Goal: Check status: Check status

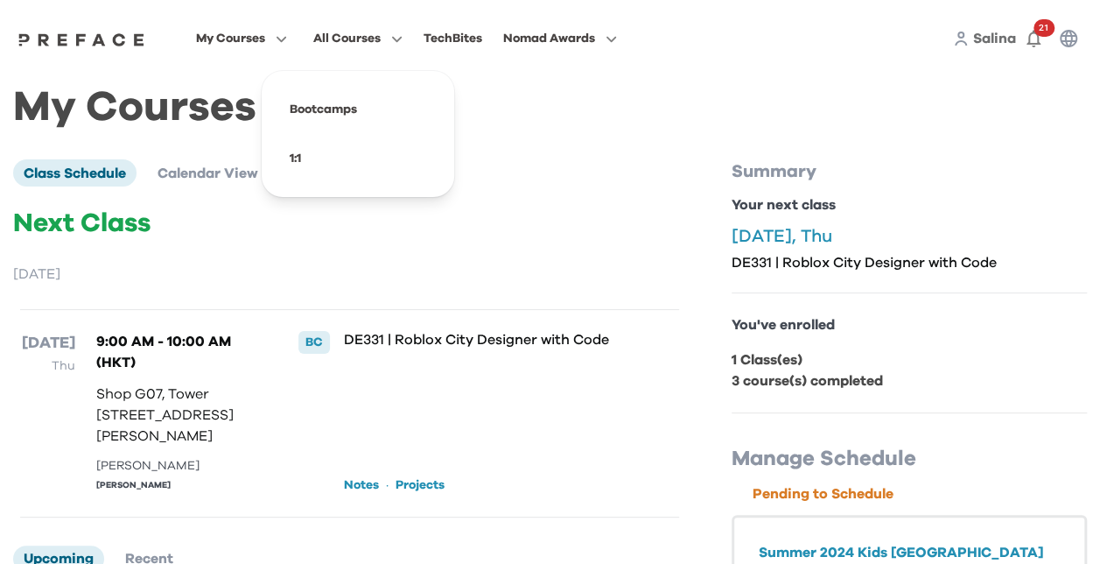
click at [351, 37] on span "All Courses" at bounding box center [346, 38] width 67 height 21
click at [320, 166] on span "Courses" at bounding box center [318, 173] width 56 height 14
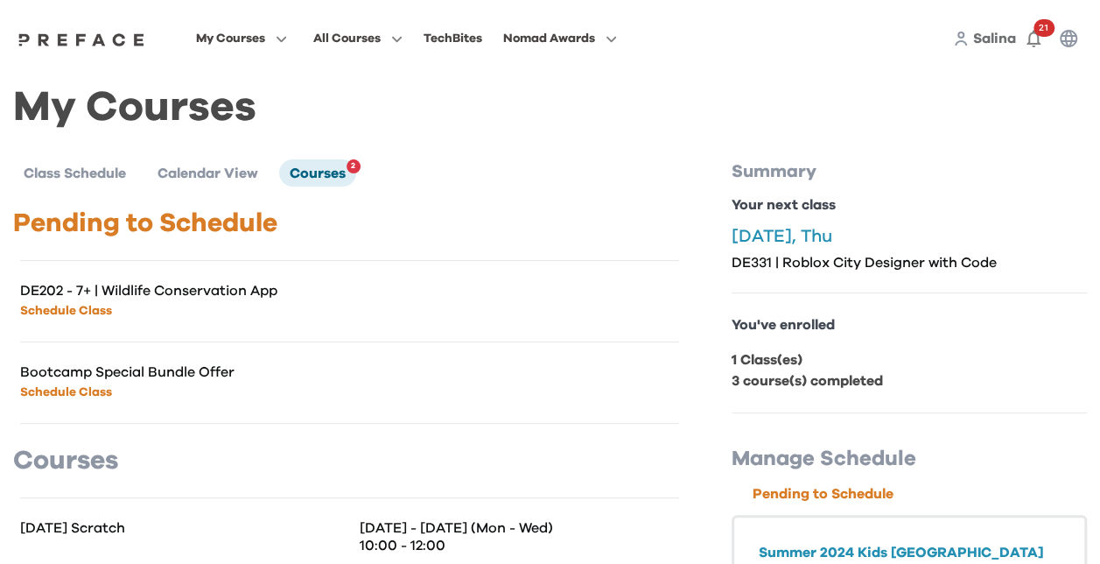
click at [993, 35] on span "Salina" at bounding box center [994, 39] width 43 height 14
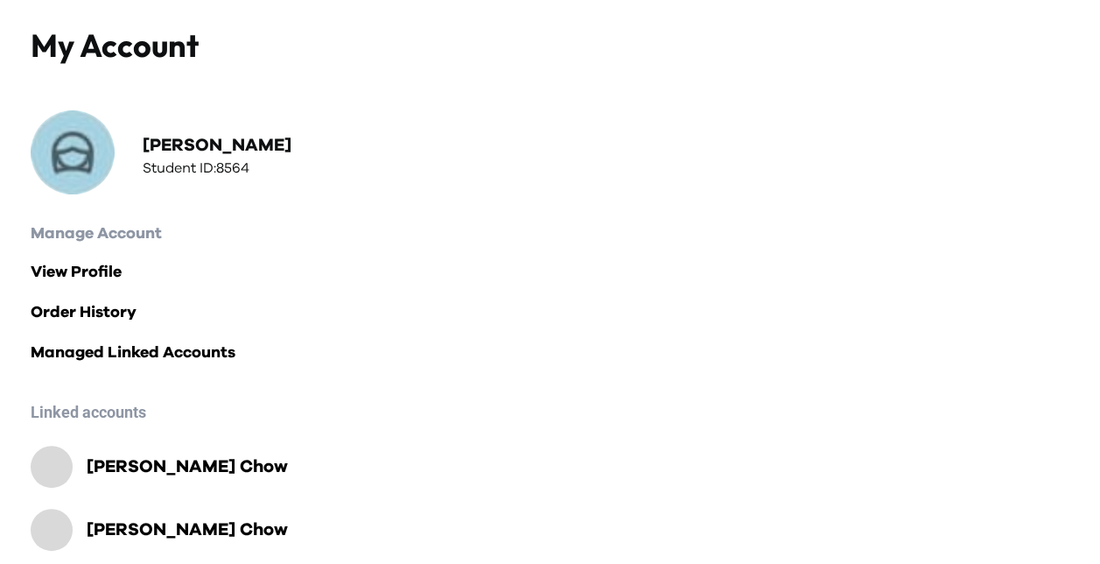
scroll to position [210, 0]
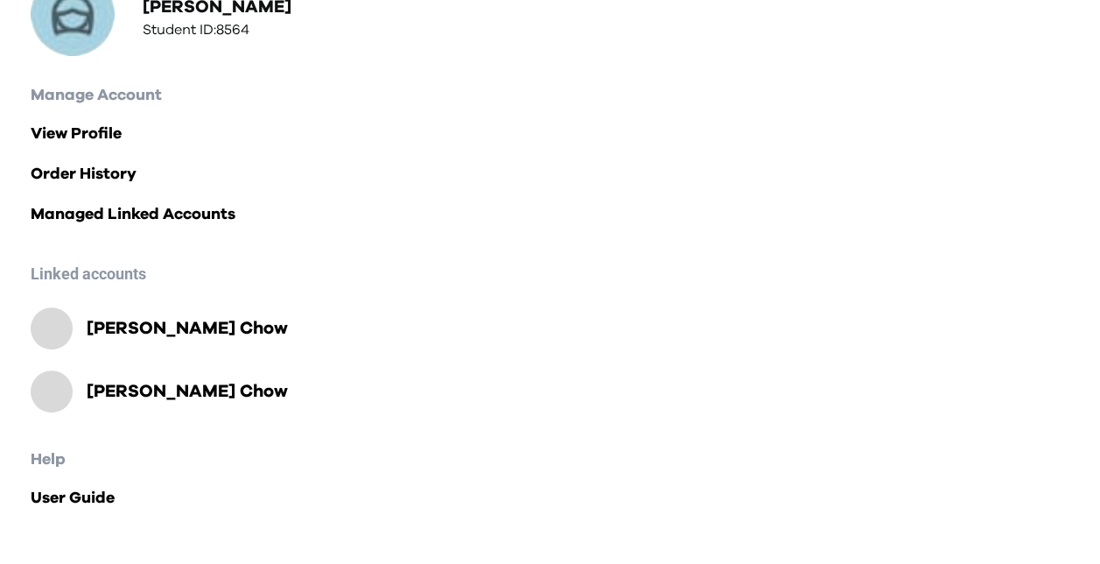
click at [166, 327] on h2 "Theodore Chow" at bounding box center [187, 328] width 201 height 25
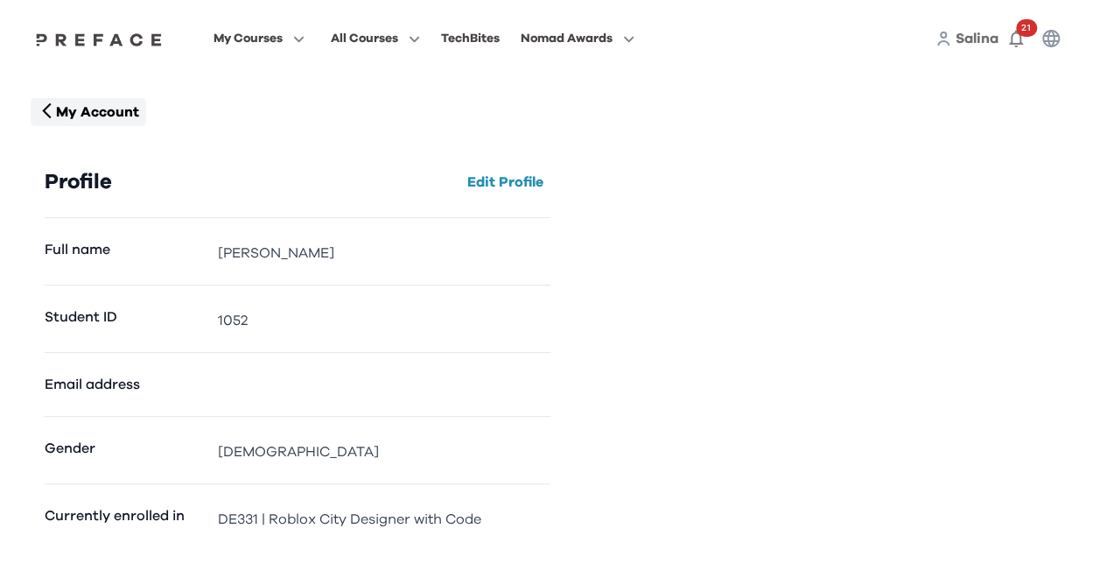
click at [95, 114] on p "My Account" at bounding box center [97, 112] width 83 height 21
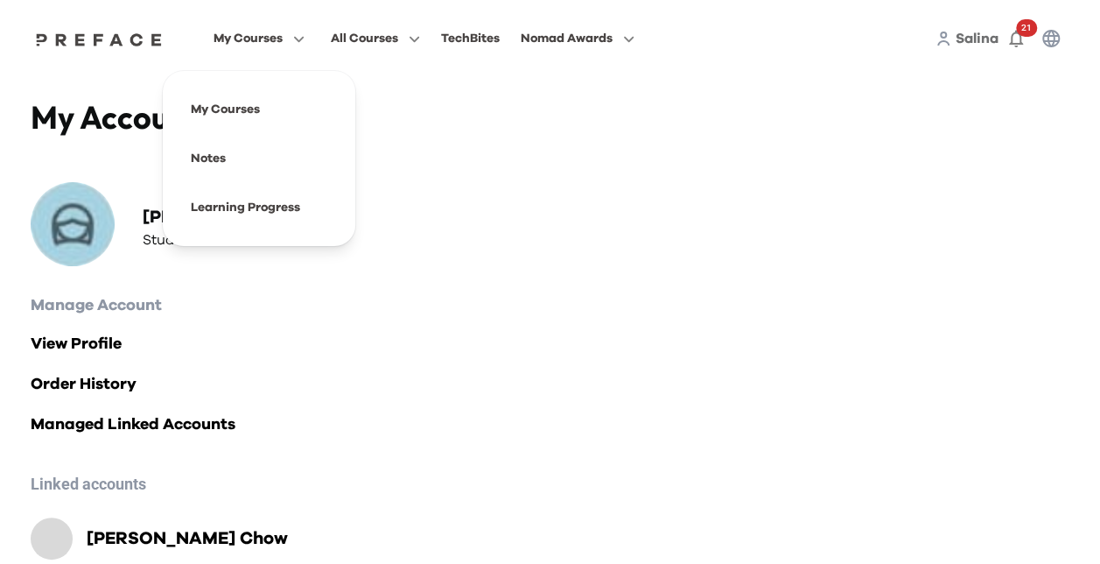
click at [231, 41] on span "My Courses" at bounding box center [248, 38] width 69 height 21
click at [222, 110] on span at bounding box center [259, 109] width 165 height 49
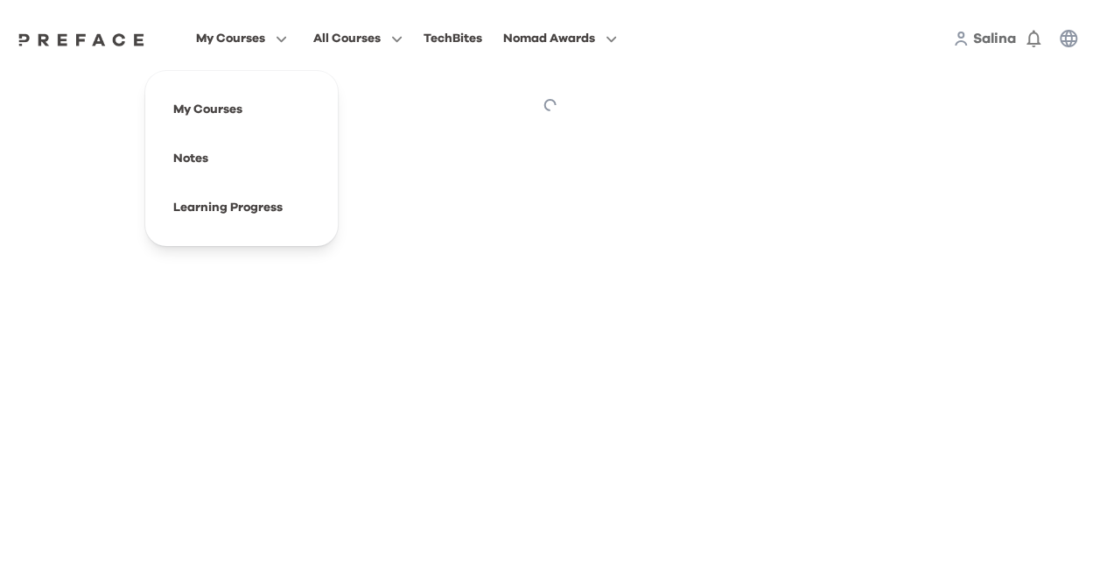
click at [263, 43] on span "My Courses" at bounding box center [230, 38] width 69 height 21
click at [229, 211] on span at bounding box center [241, 207] width 165 height 49
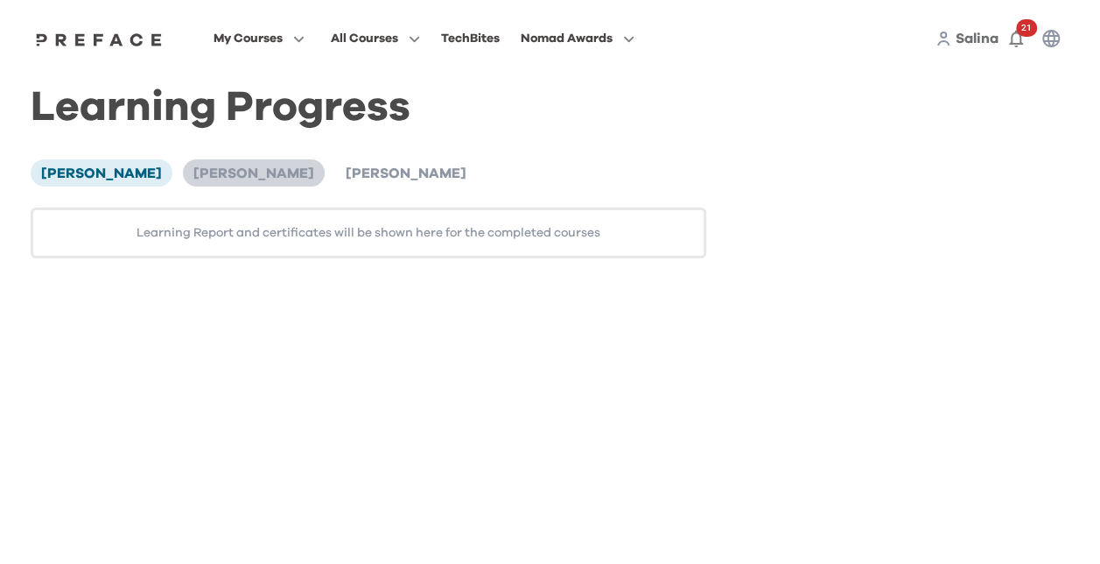
click at [240, 176] on span "[PERSON_NAME]" at bounding box center [253, 173] width 121 height 14
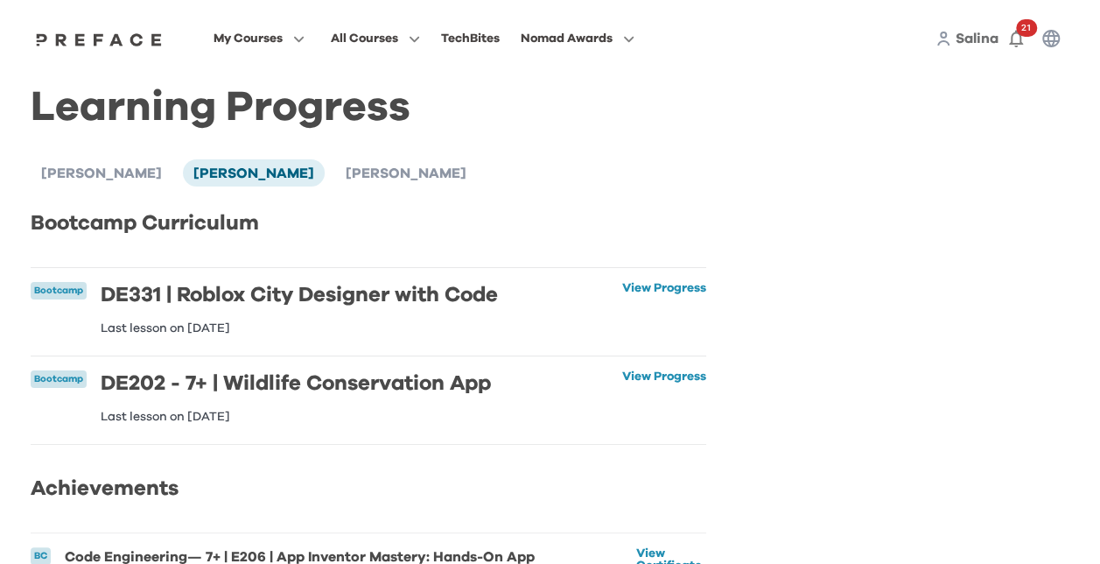
scroll to position [88, 0]
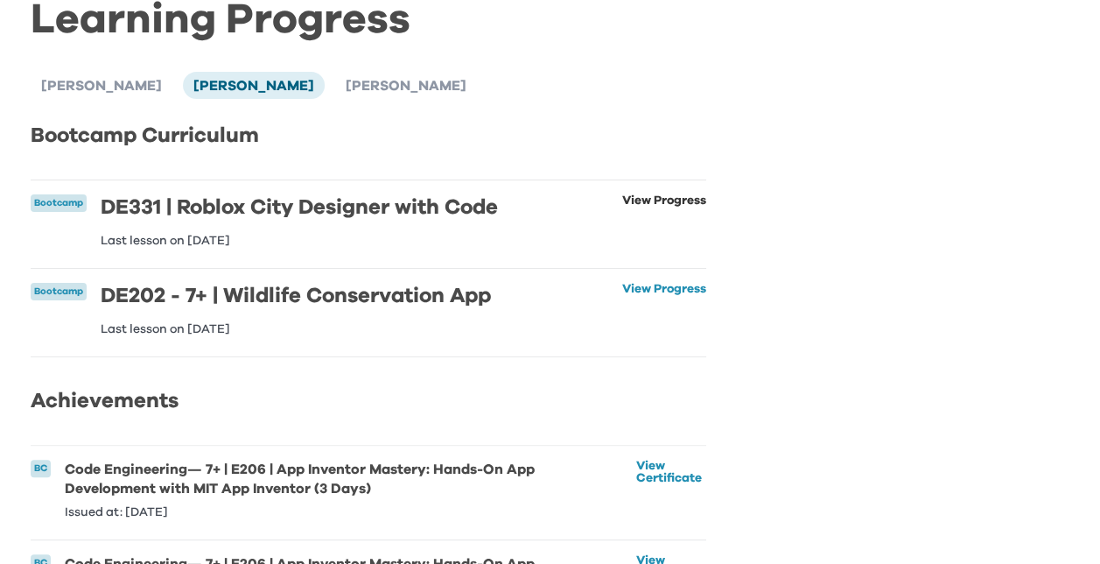
click at [635, 200] on link "View Progress" at bounding box center [664, 220] width 84 height 53
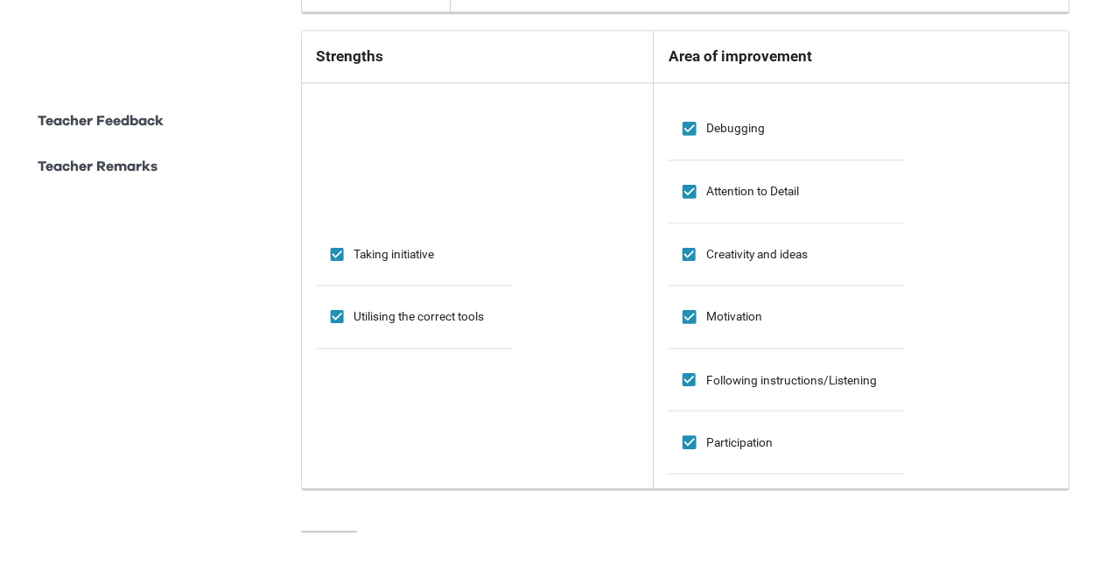
scroll to position [1225, 0]
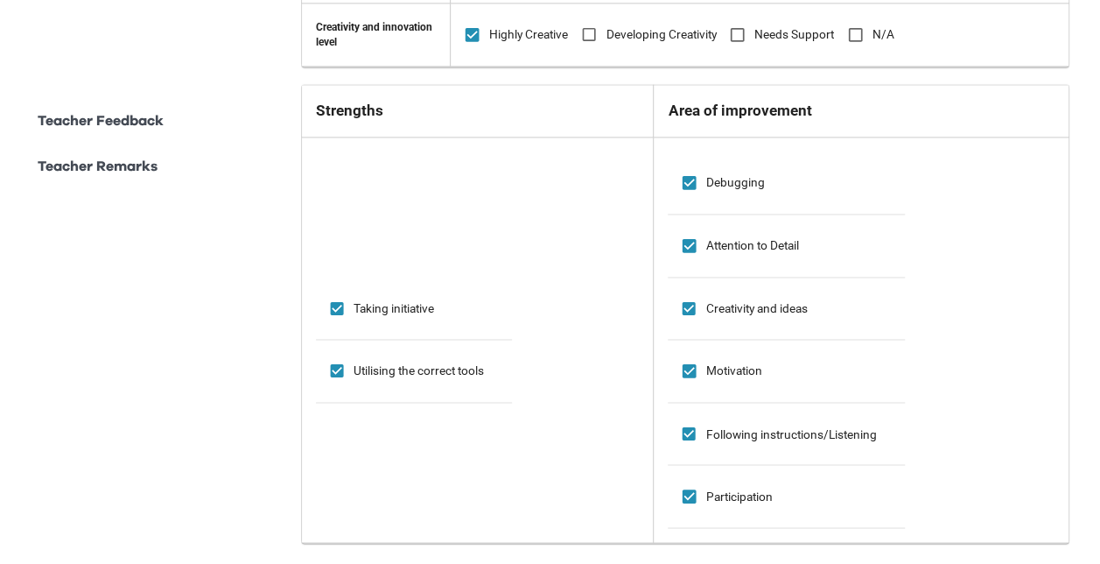
click at [106, 168] on p "Teacher Remarks" at bounding box center [98, 166] width 120 height 21
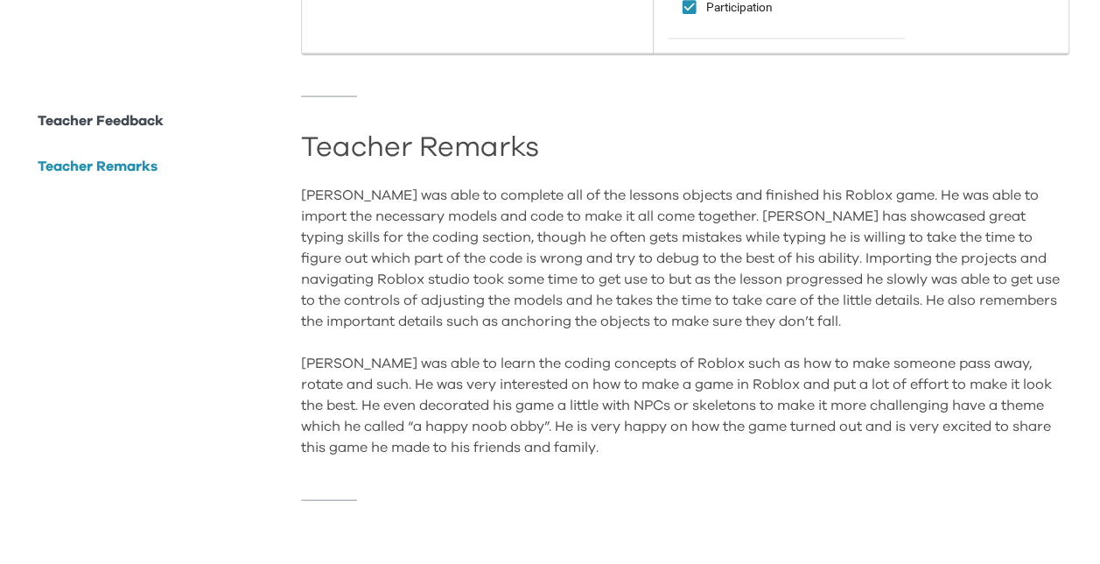
click at [122, 120] on p "Teacher Feedback" at bounding box center [101, 120] width 126 height 21
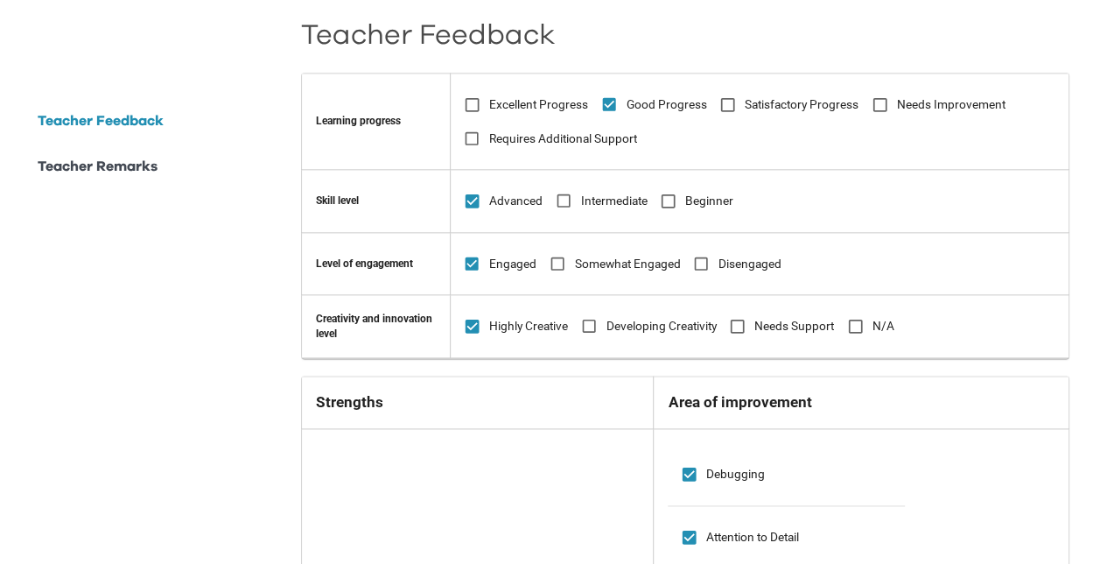
scroll to position [930, 0]
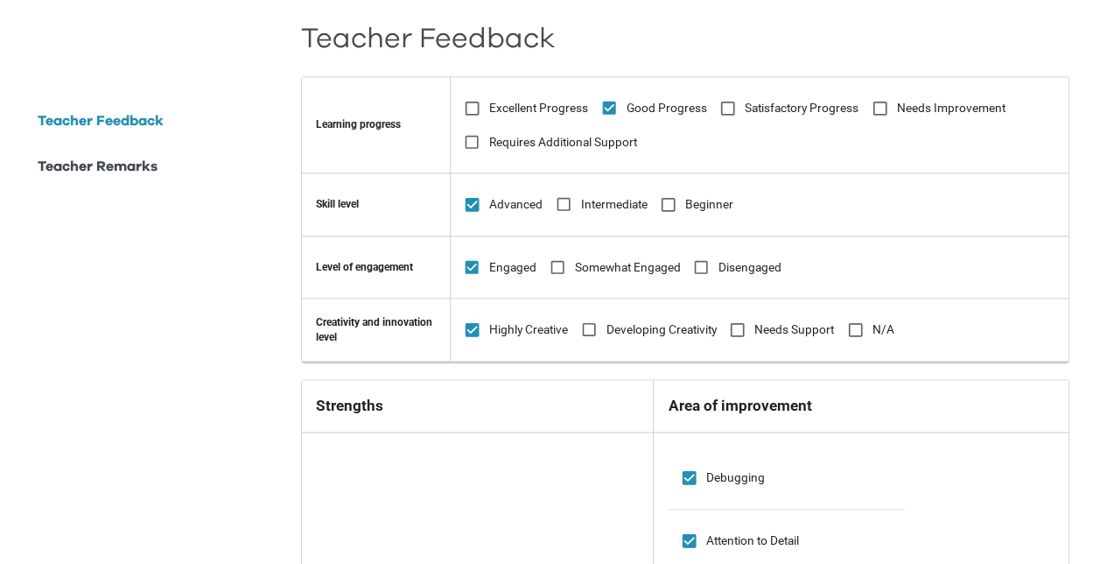
click at [133, 168] on p "Teacher Remarks" at bounding box center [98, 166] width 120 height 21
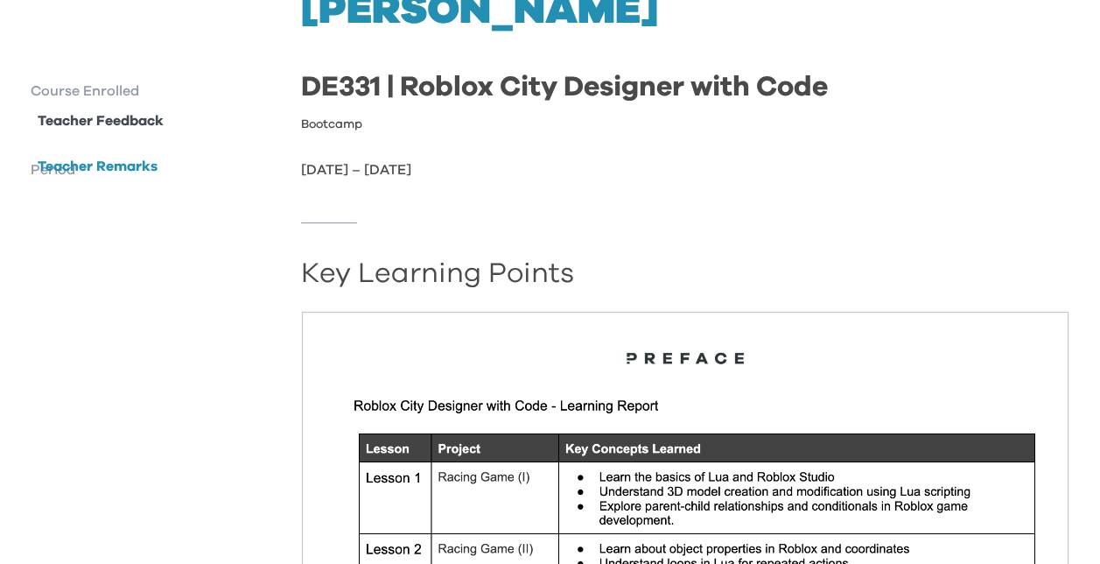
scroll to position [0, 0]
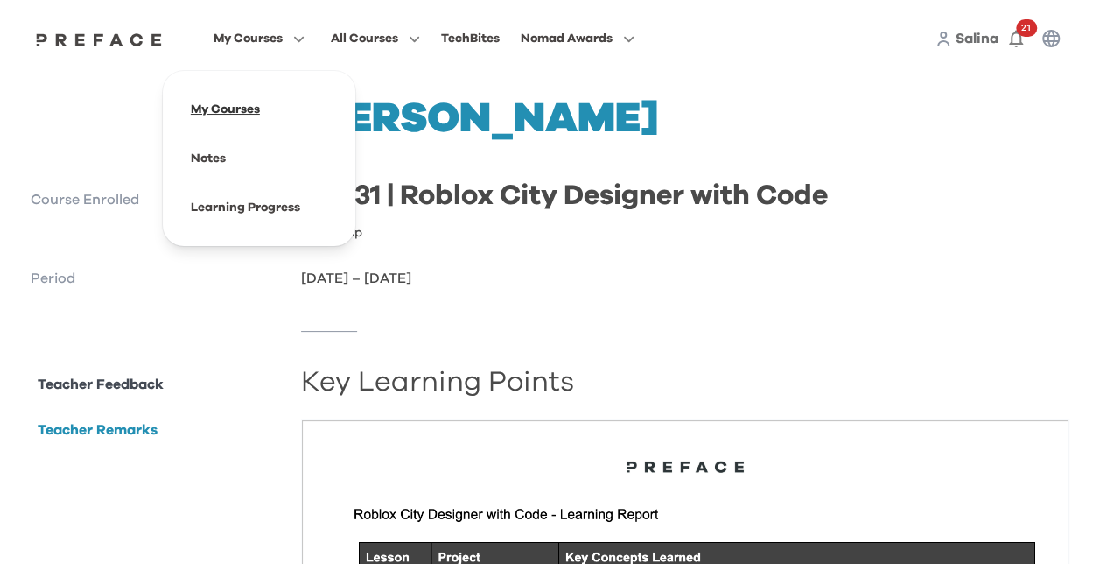
click at [229, 108] on span at bounding box center [259, 109] width 165 height 49
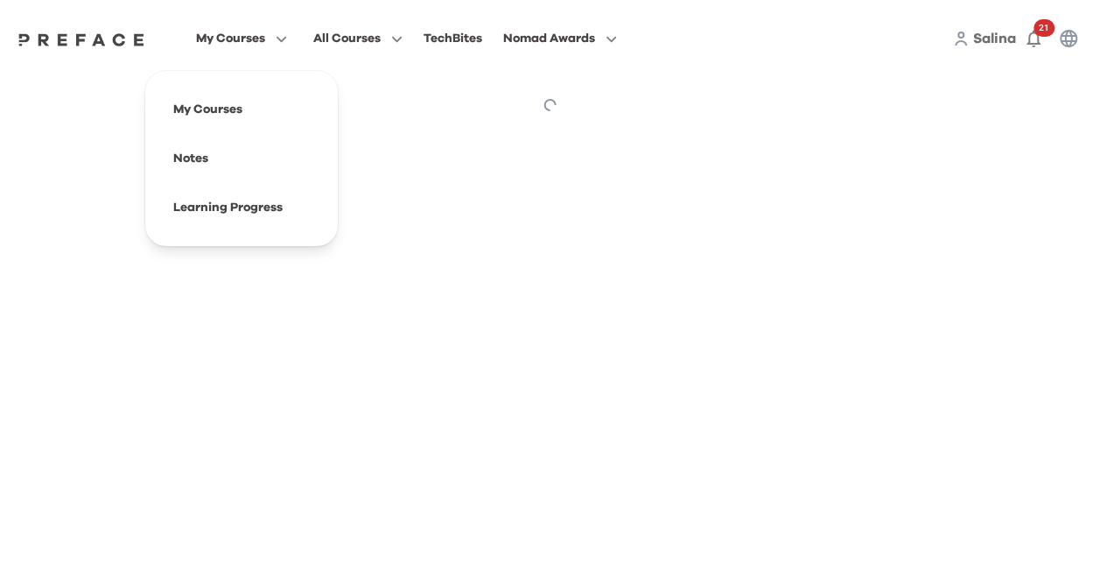
click at [258, 43] on span "My Courses" at bounding box center [230, 38] width 69 height 21
click at [250, 208] on span at bounding box center [241, 207] width 165 height 49
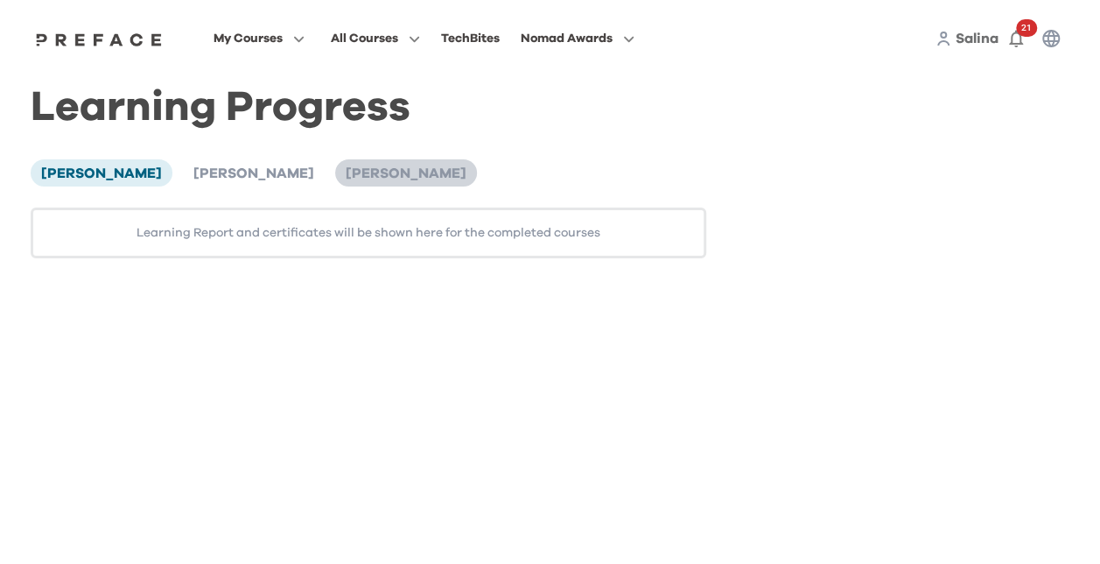
click at [346, 169] on span "[PERSON_NAME]" at bounding box center [406, 173] width 121 height 14
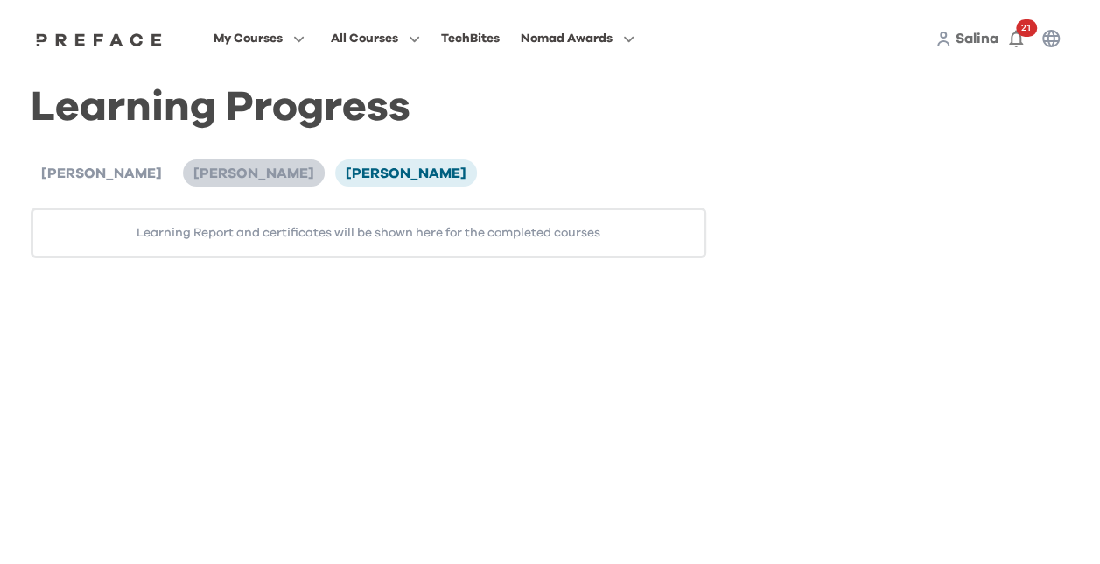
click at [228, 166] on span "[PERSON_NAME]" at bounding box center [253, 173] width 121 height 14
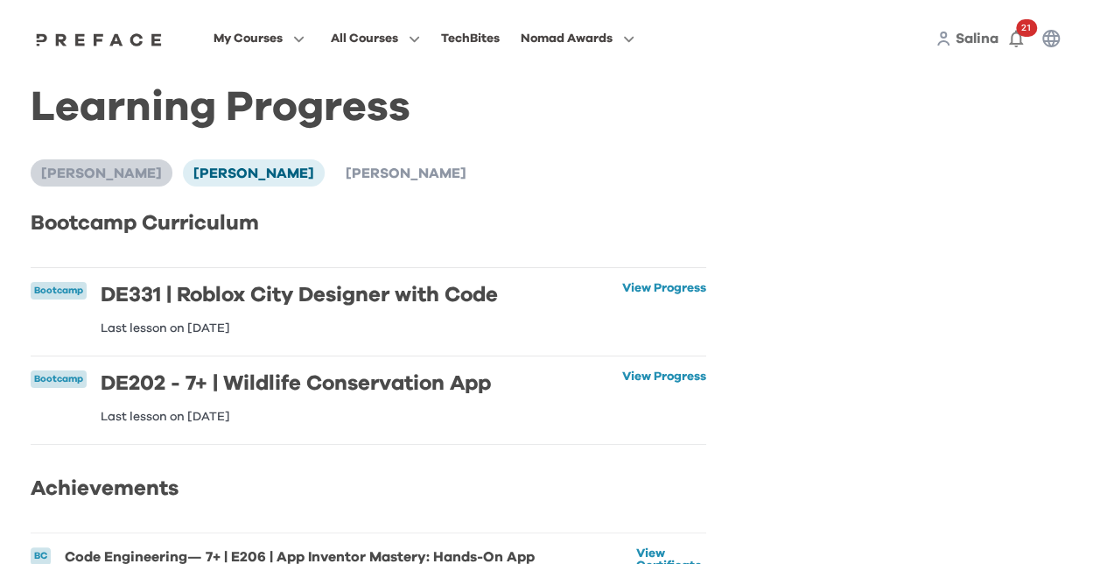
click at [82, 172] on span "[PERSON_NAME]" at bounding box center [101, 173] width 121 height 14
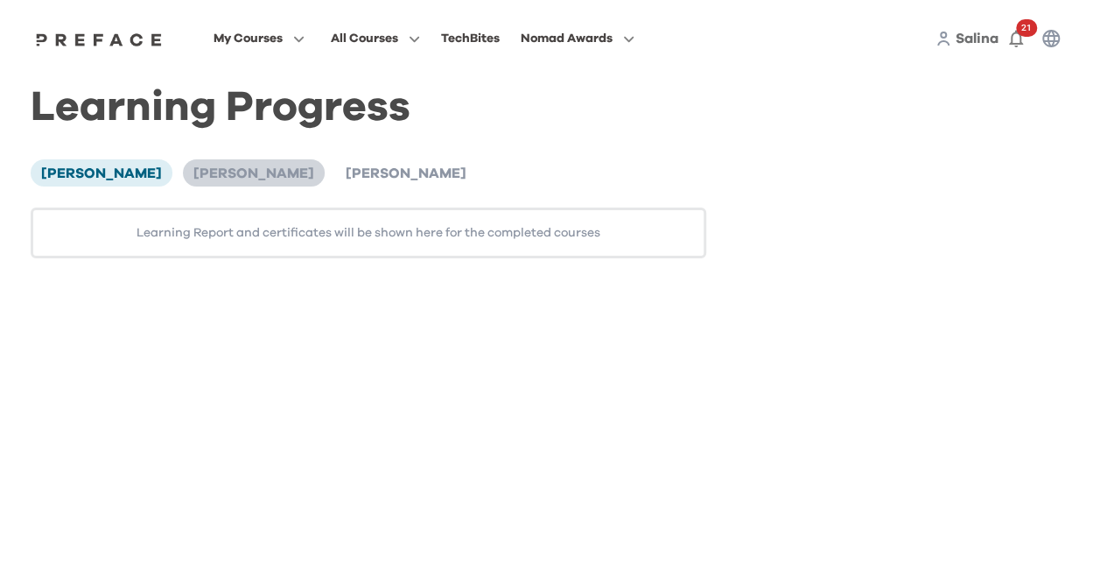
click at [198, 174] on span "[PERSON_NAME]" at bounding box center [253, 173] width 121 height 14
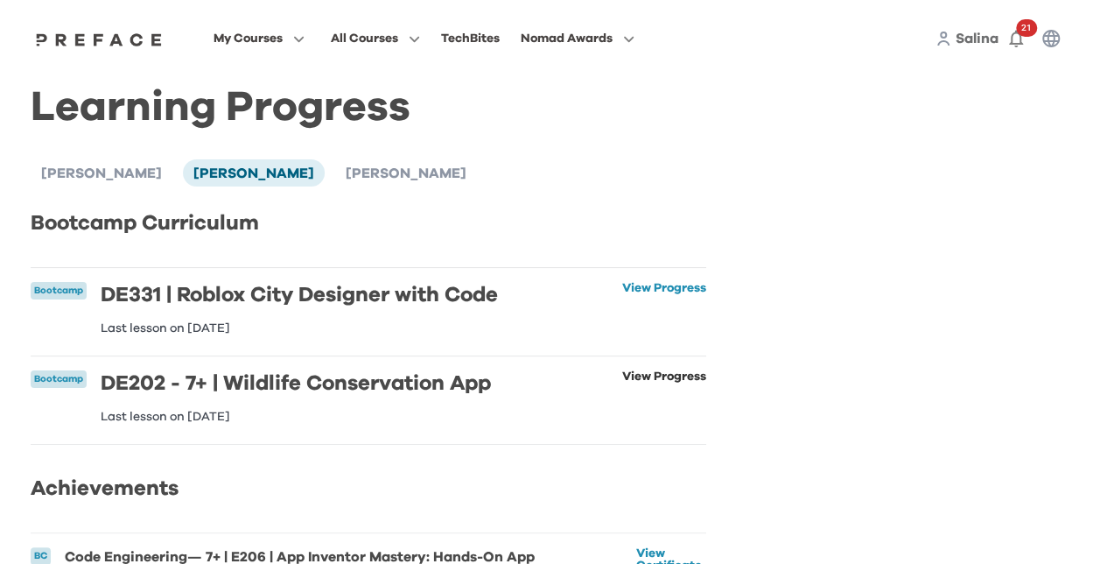
click at [658, 377] on link "View Progress" at bounding box center [664, 396] width 84 height 53
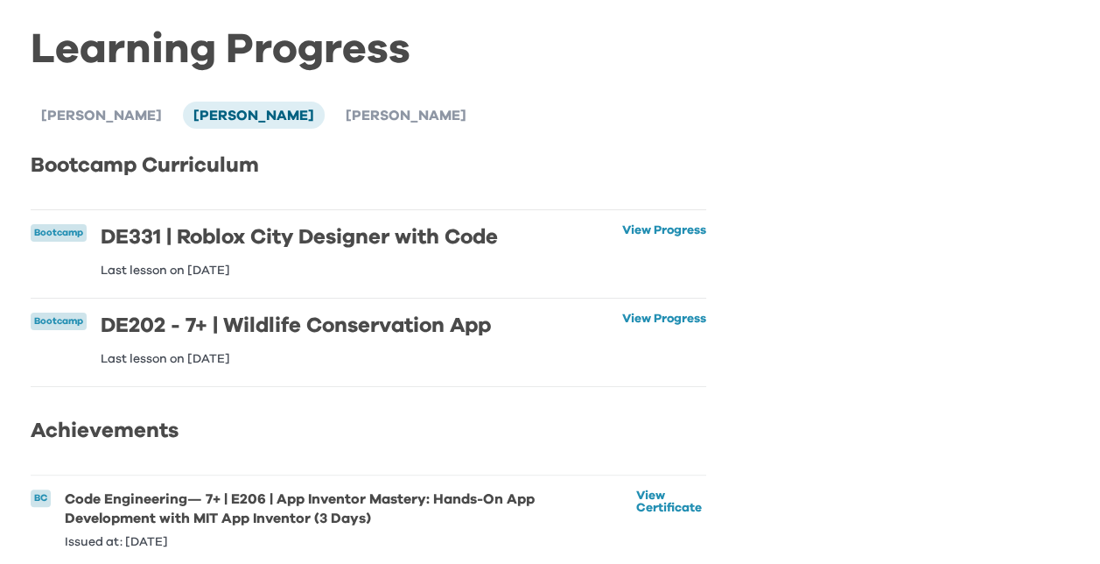
scroll to position [5, 0]
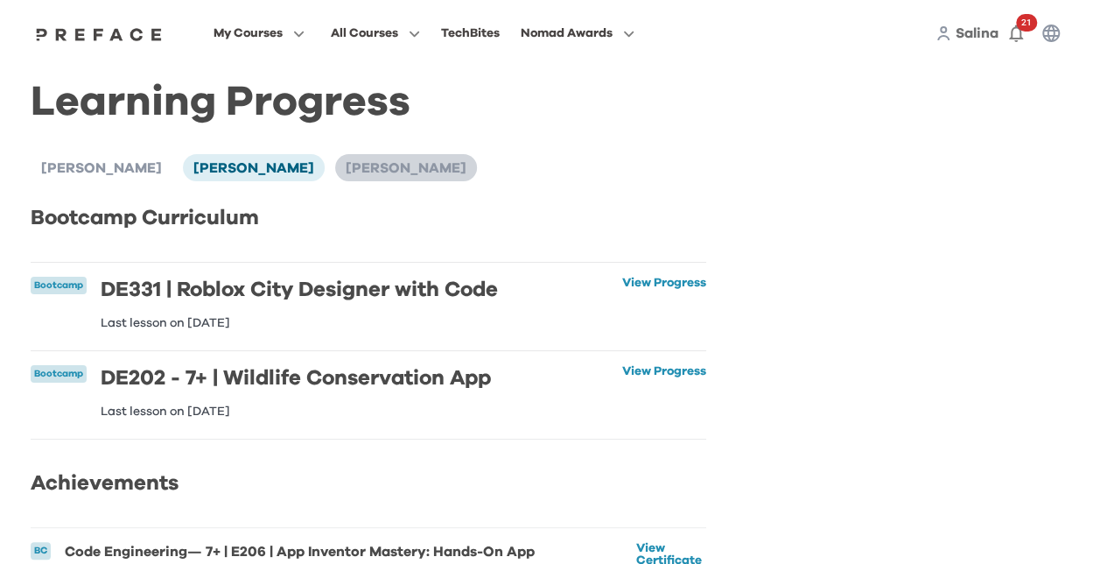
click at [368, 163] on span "[PERSON_NAME]" at bounding box center [406, 168] width 121 height 14
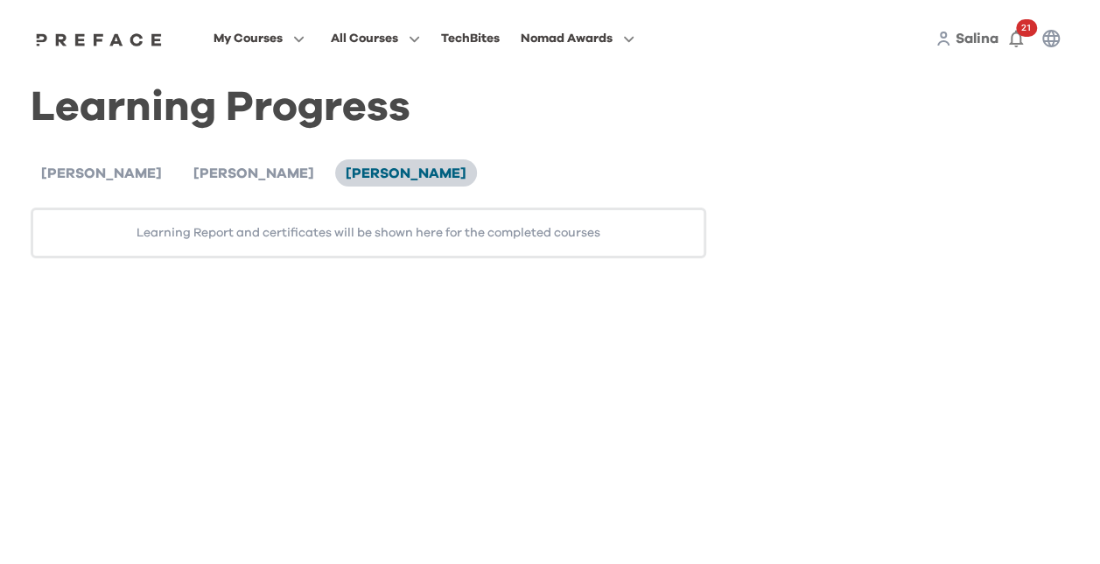
scroll to position [0, 0]
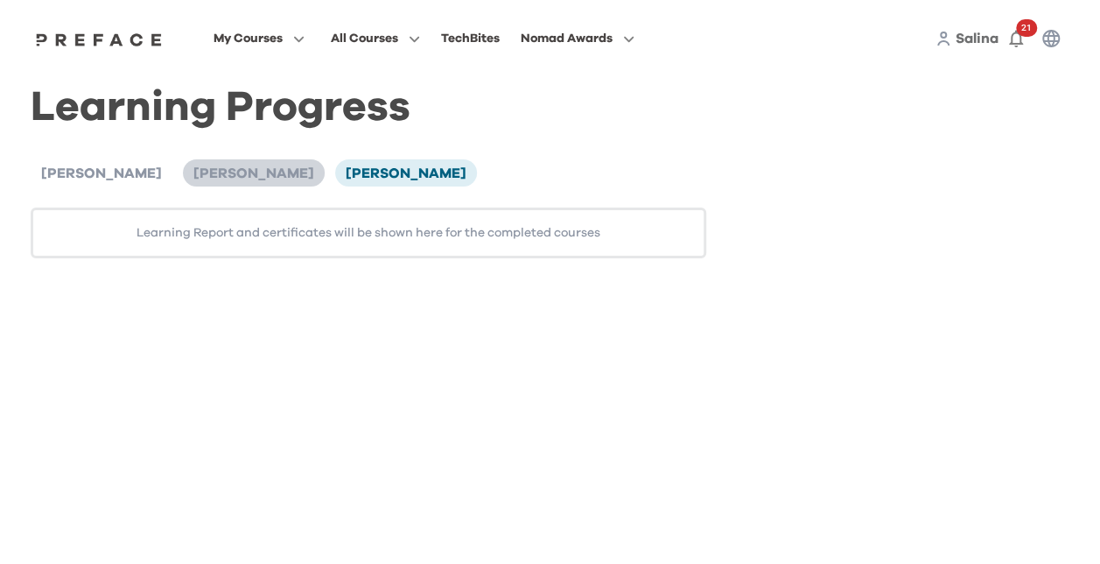
click at [257, 172] on span "[PERSON_NAME]" at bounding box center [253, 173] width 121 height 14
